Goal: Transaction & Acquisition: Purchase product/service

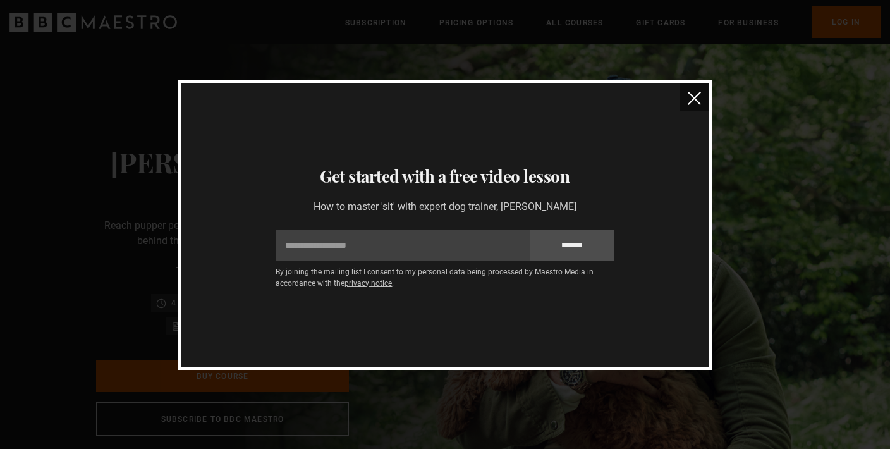
click at [696, 98] on img "close" at bounding box center [694, 98] width 13 height 13
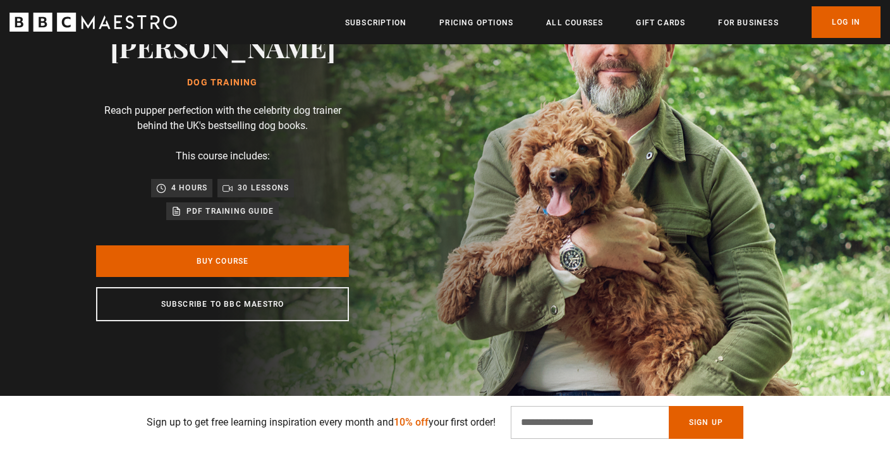
scroll to position [116, 0]
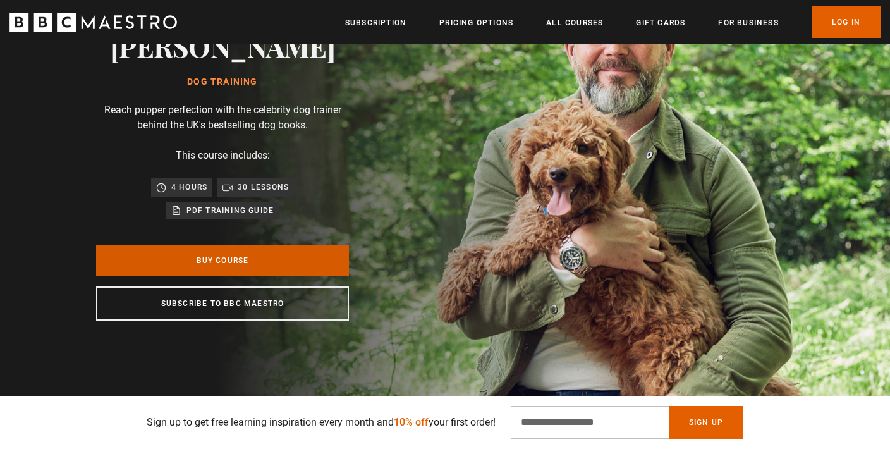
click at [284, 250] on link "Buy Course" at bounding box center [222, 261] width 253 height 32
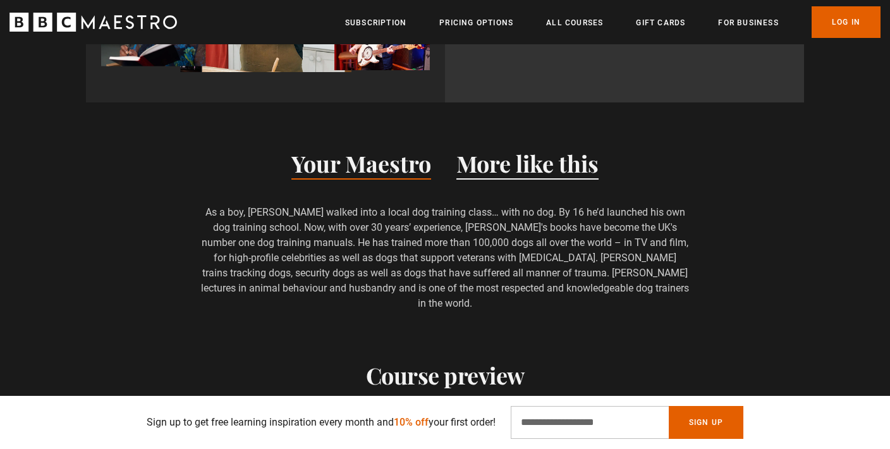
click at [503, 168] on button "More like this" at bounding box center [528, 166] width 142 height 27
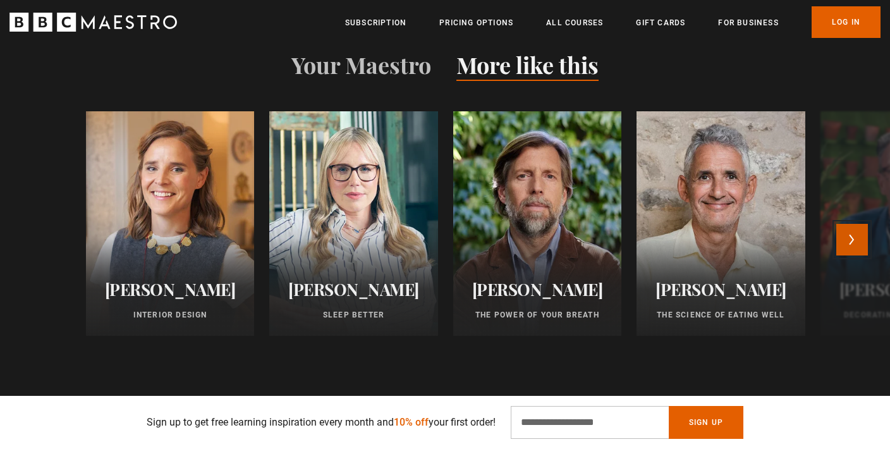
click at [856, 231] on button "Next" at bounding box center [853, 240] width 32 height 32
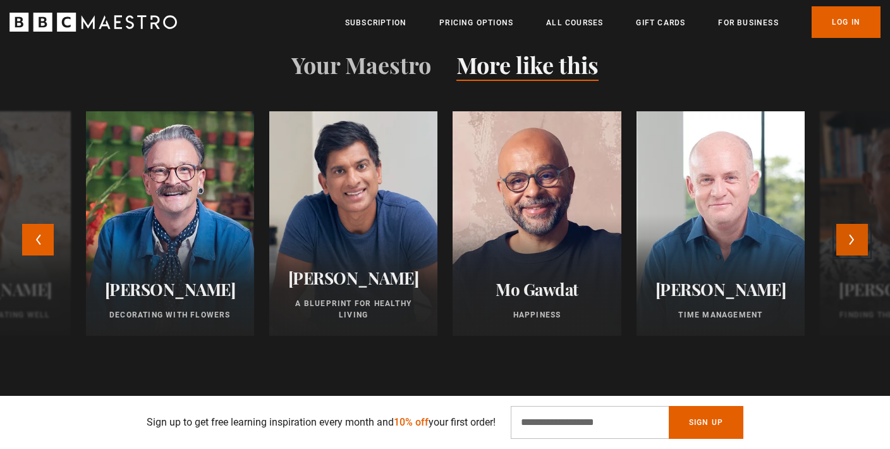
click at [856, 231] on button "Next" at bounding box center [853, 240] width 32 height 32
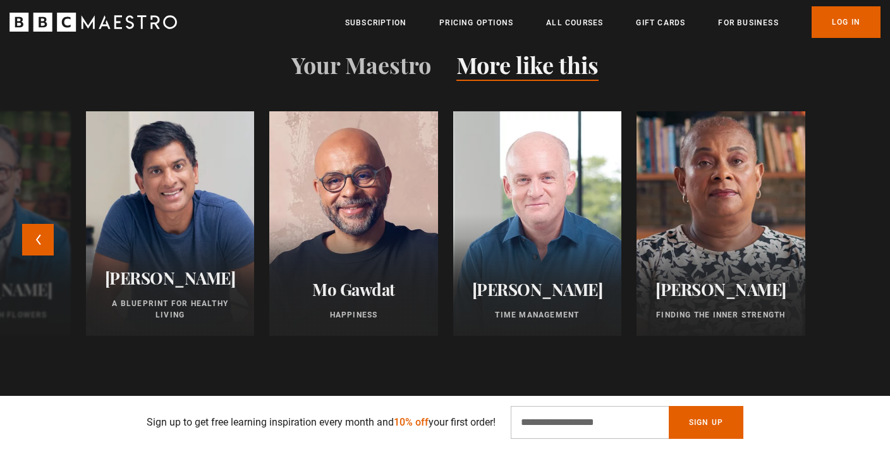
scroll to position [0, 1657]
